Goal: Information Seeking & Learning: Learn about a topic

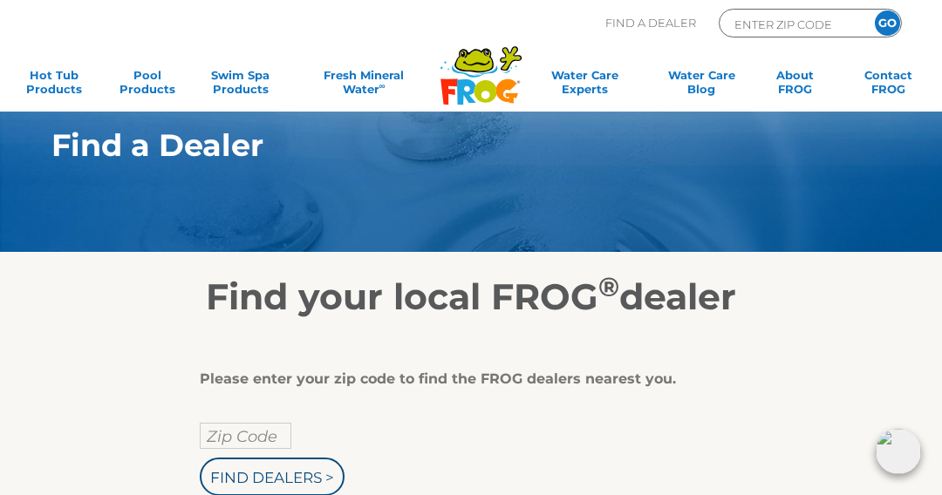
scroll to position [29, 0]
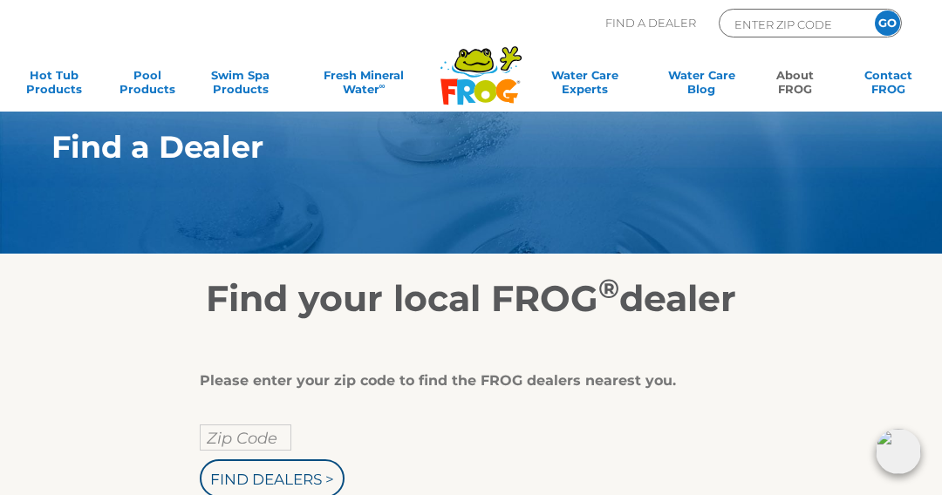
click at [810, 83] on link "About FROG" at bounding box center [795, 85] width 72 height 35
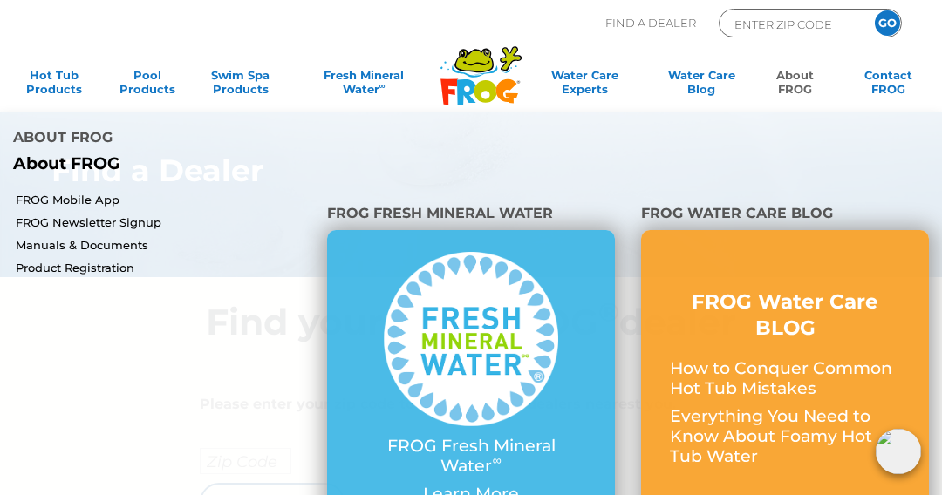
scroll to position [0, 0]
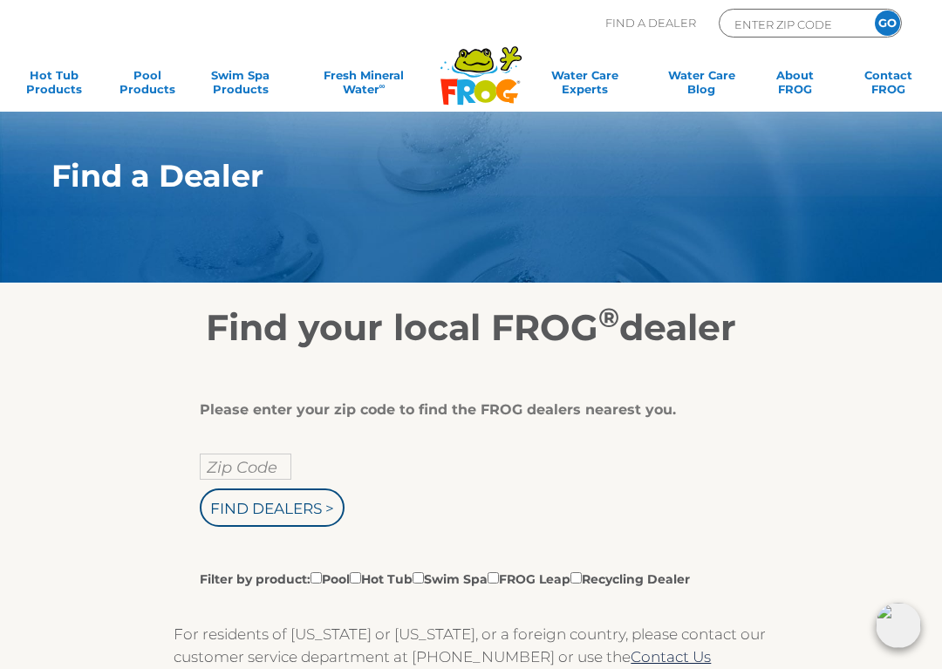
click at [361, 583] on input "Filter by product: Pool Hot Tub Swim Spa FROG Leap Recycling Dealer" at bounding box center [355, 577] width 11 height 11
checkbox input "true"
click at [763, 17] on input "ENTER ZIP CODE" at bounding box center [791, 24] width 118 height 20
type input "ENTER ZIP CODE"
click at [778, 19] on input "Zip Code Form" at bounding box center [791, 24] width 118 height 20
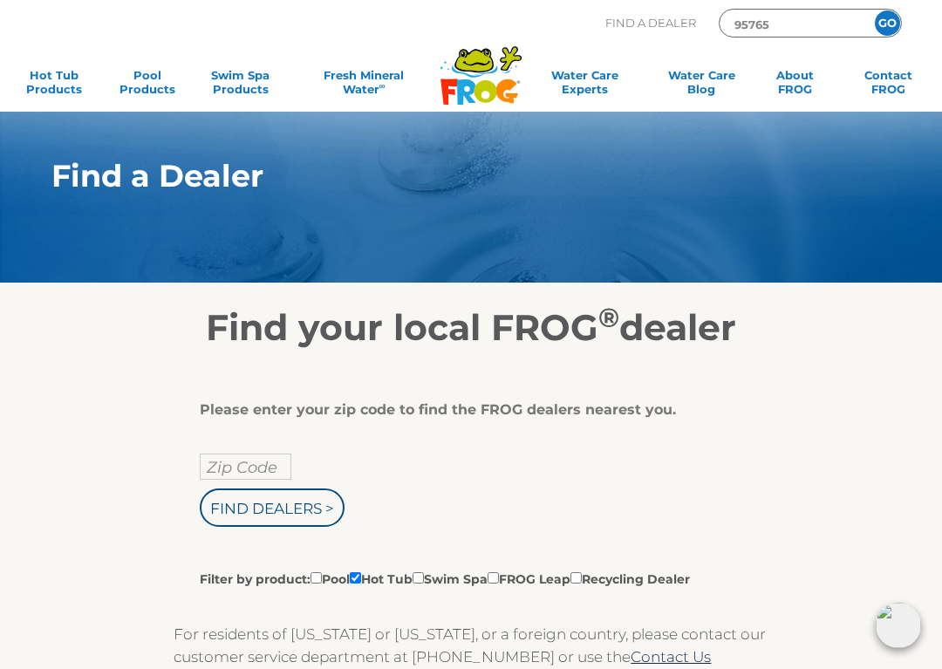
type input "95765"
click at [893, 18] on input "GO" at bounding box center [887, 22] width 25 height 25
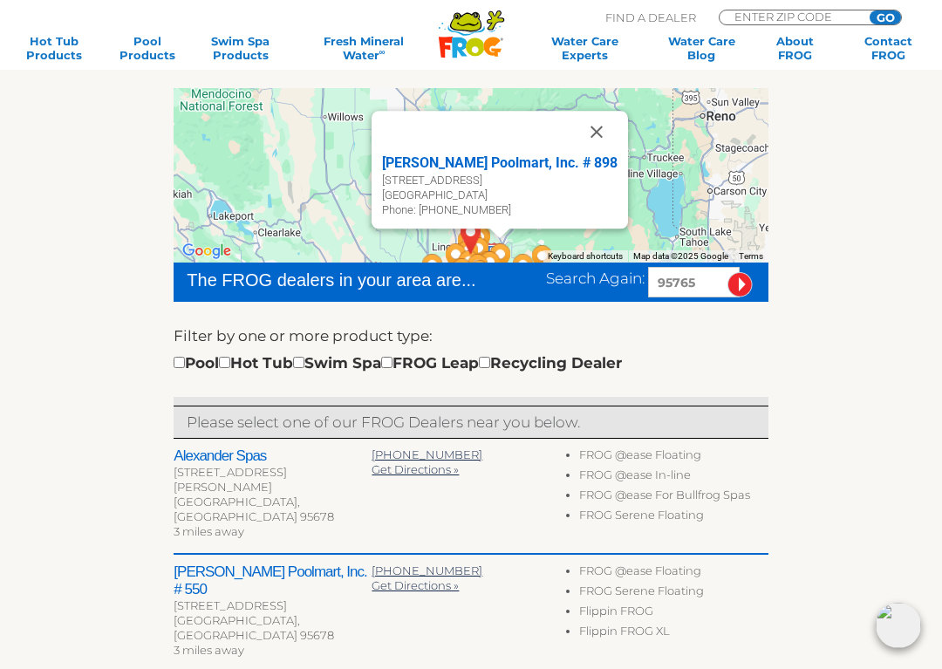
scroll to position [289, 0]
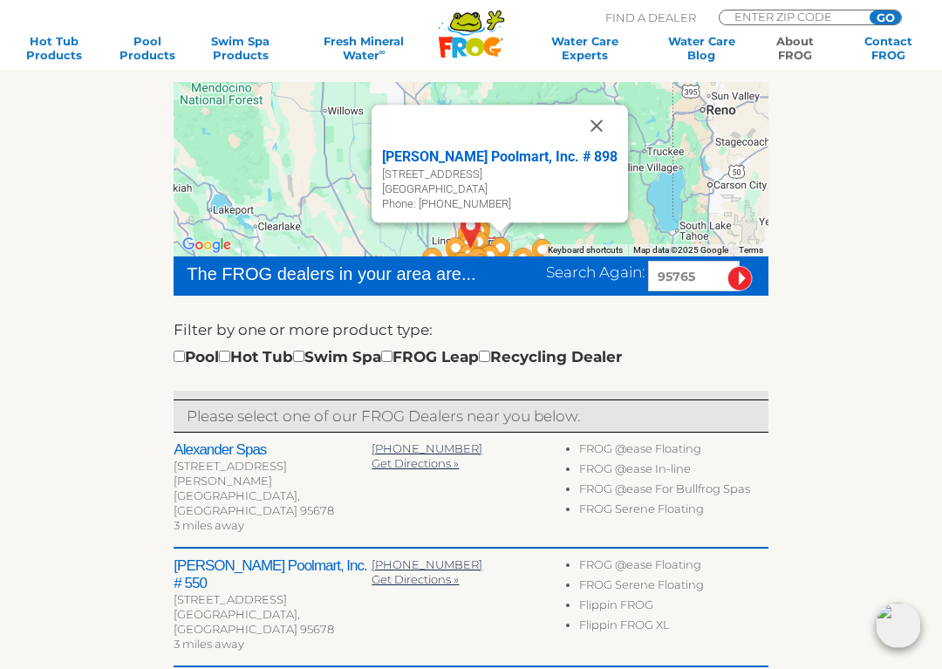
click at [795, 46] on link "About FROG" at bounding box center [795, 48] width 72 height 28
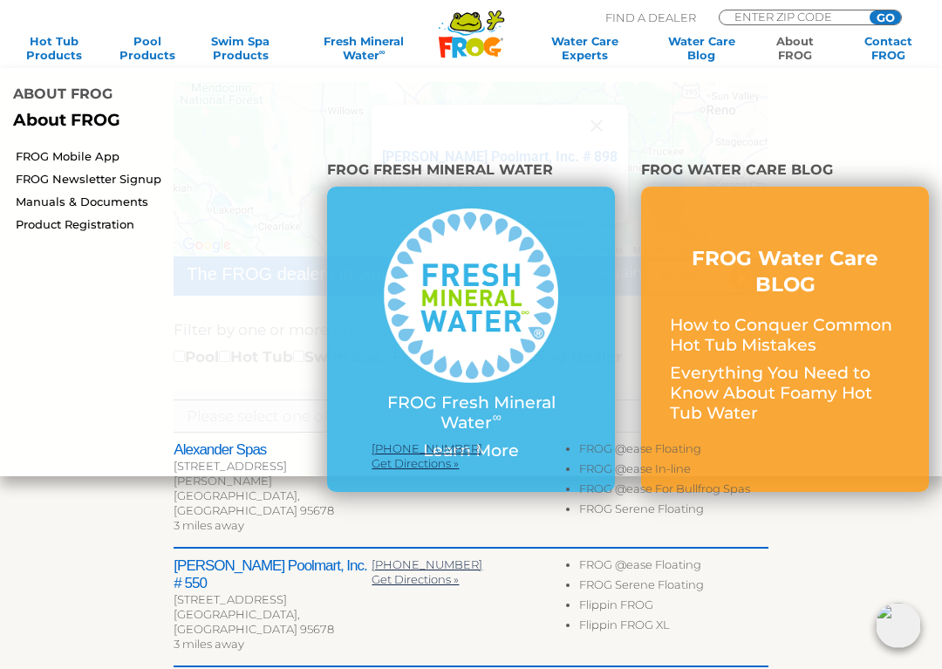
click at [437, 385] on link "FROG Fresh Mineral Water ∞ Learn More" at bounding box center [471, 339] width 230 height 262
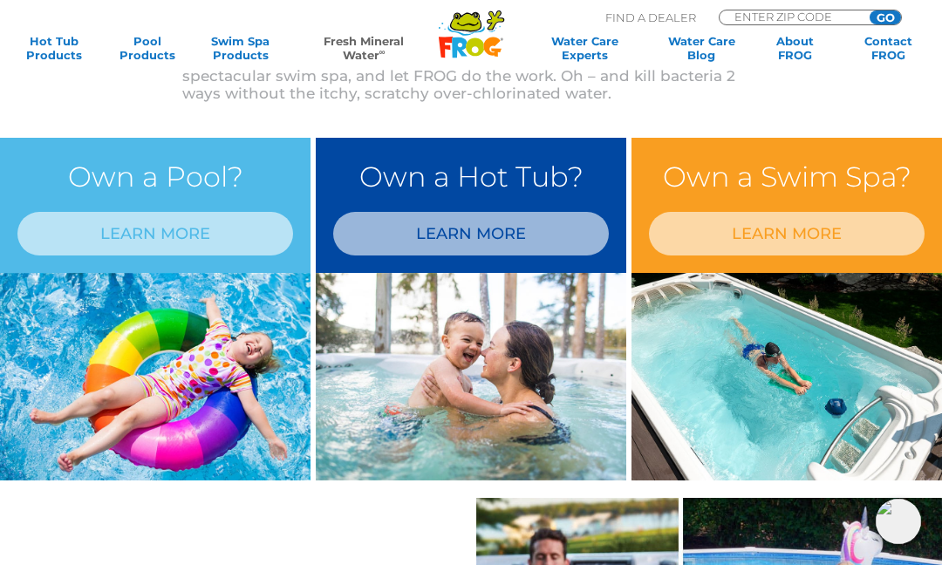
scroll to position [710, 0]
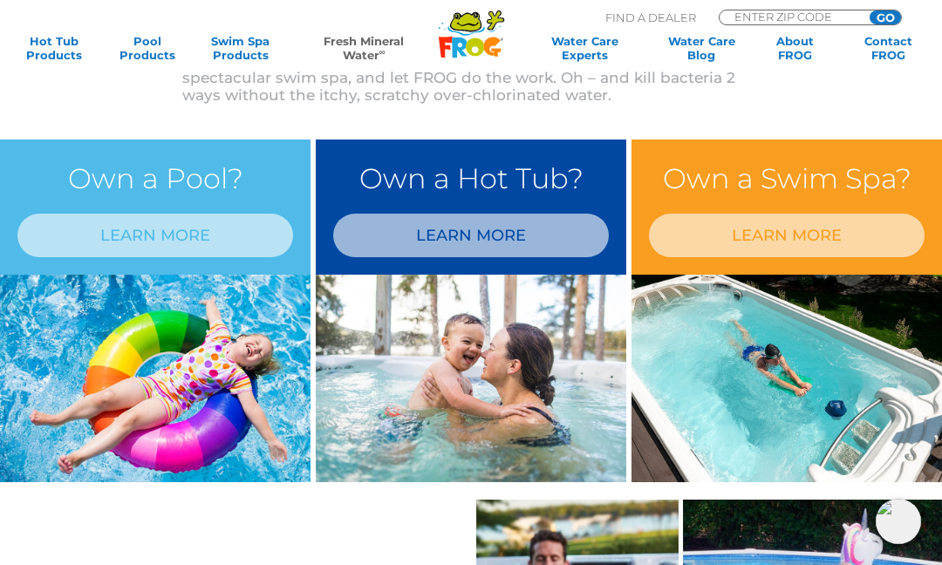
click at [457, 233] on link "LEARN MORE" at bounding box center [471, 236] width 276 height 44
click at [415, 247] on link "LEARN MORE" at bounding box center [471, 236] width 276 height 44
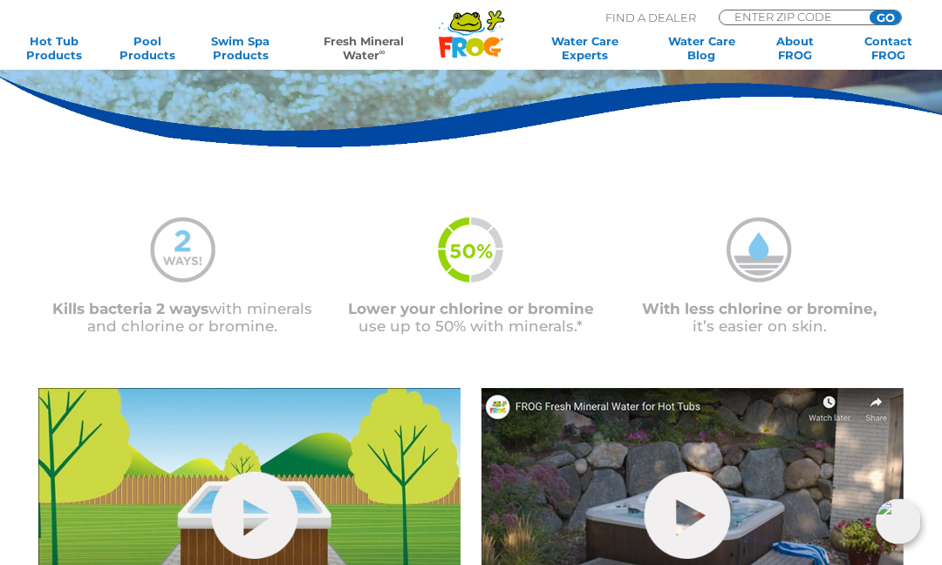
scroll to position [274, 0]
